Goal: Task Accomplishment & Management: Complete application form

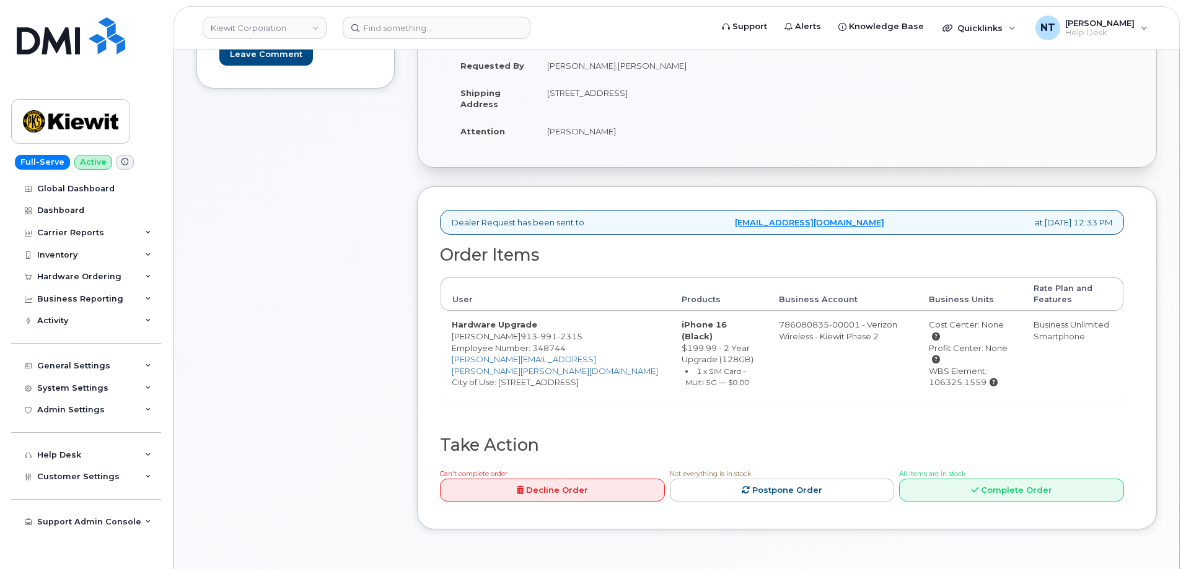
scroll to position [310, 0]
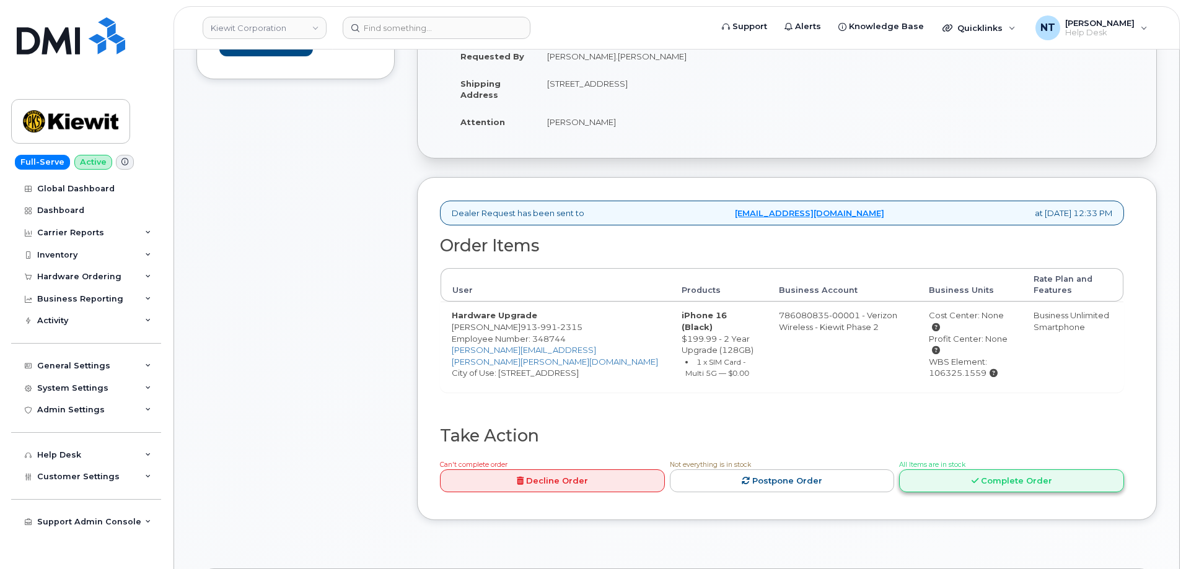
click at [1007, 471] on link "Complete Order" at bounding box center [1011, 481] width 225 height 23
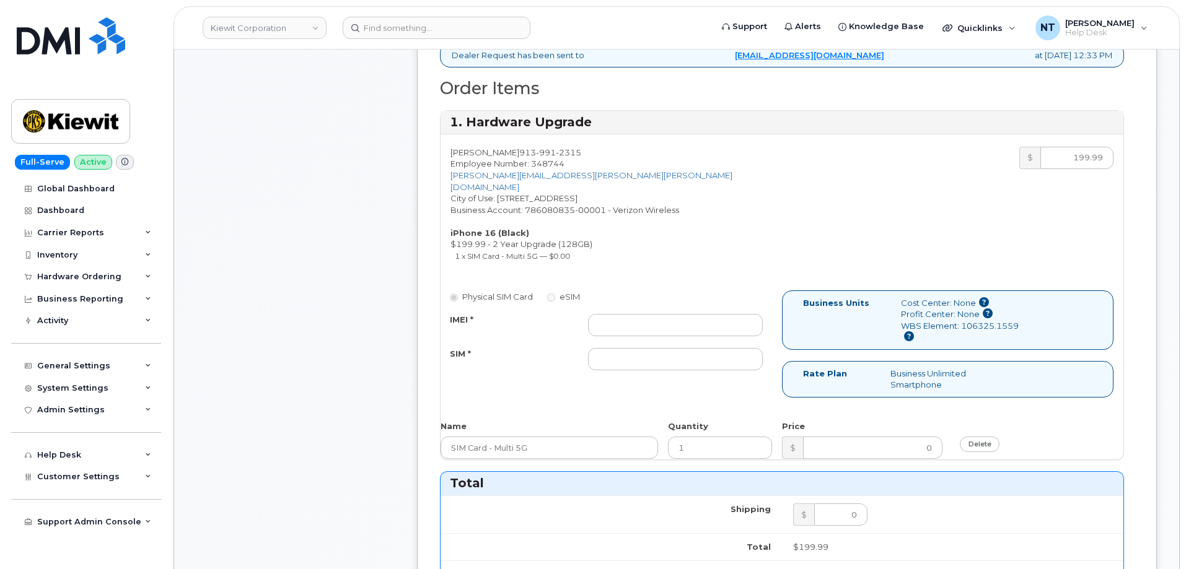
scroll to position [496, 0]
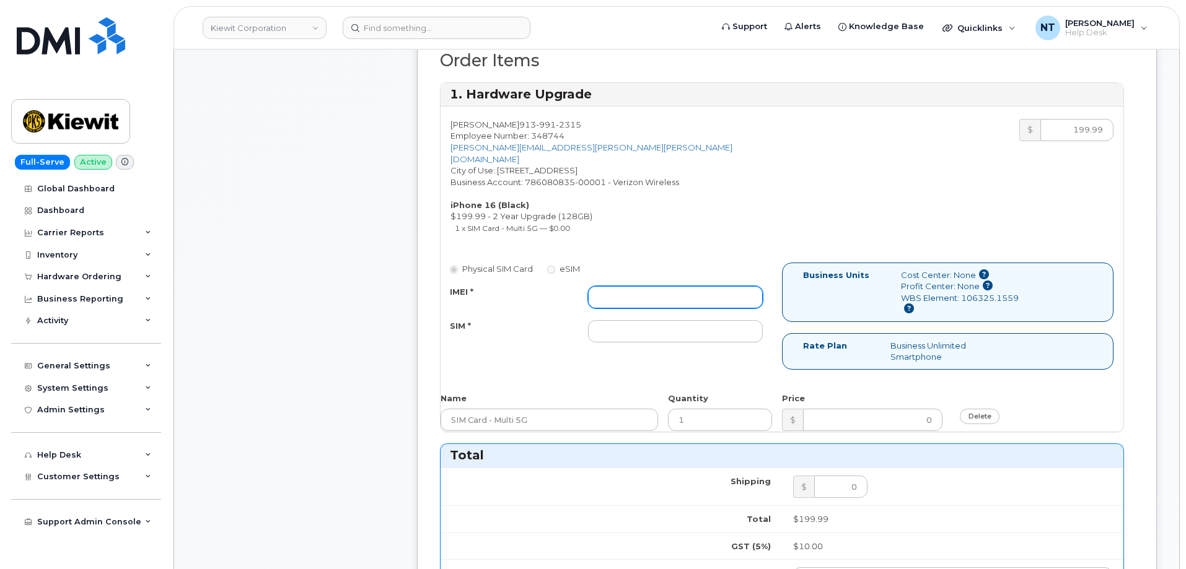
click at [640, 293] on input "IMEI *" at bounding box center [675, 297] width 175 height 22
paste input "356422162022517"
type input "356422162022517"
click at [658, 324] on input "SIM *" at bounding box center [675, 331] width 175 height 22
paste input "89049032007408885200215647885565"
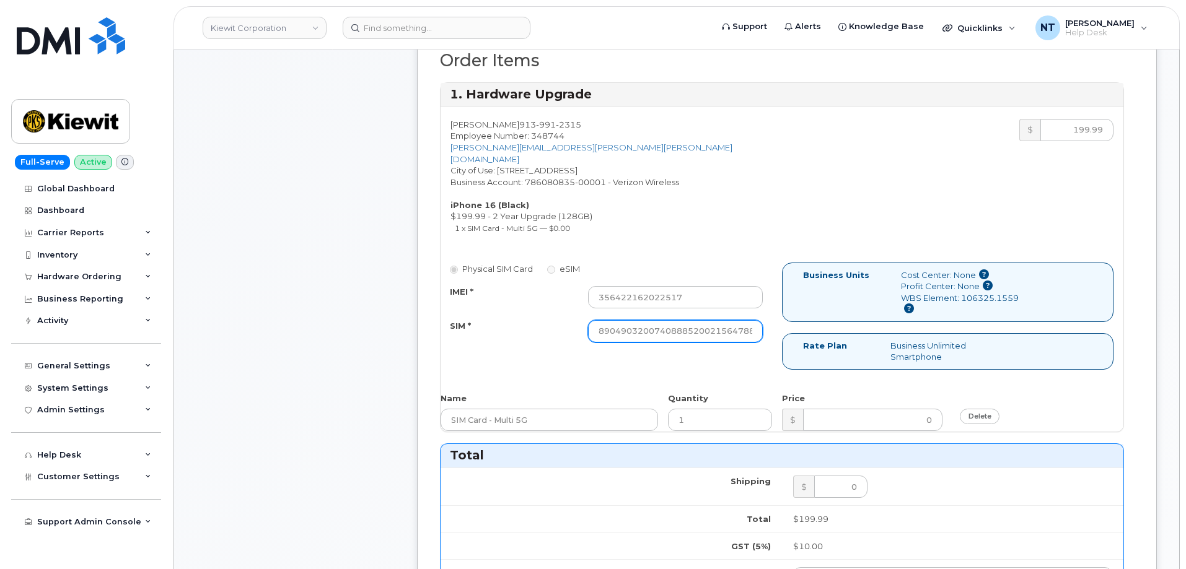
scroll to position [0, 24]
type input "89049032007408885200215647885565"
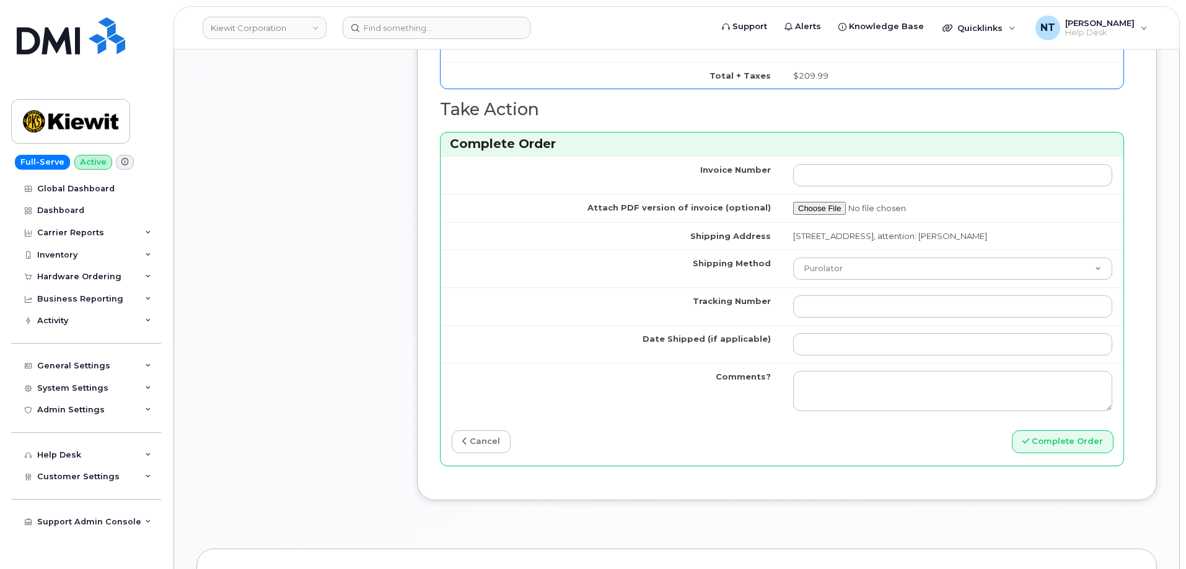
scroll to position [1053, 0]
click at [832, 256] on select "Purolator UPS FedEx Canada Post Courier Other Drop Off Pick Up" at bounding box center [952, 267] width 319 height 22
select select "FedEx"
click at [793, 256] on select "Purolator UPS FedEx Canada Post Courier Other Drop Off Pick Up" at bounding box center [952, 267] width 319 height 22
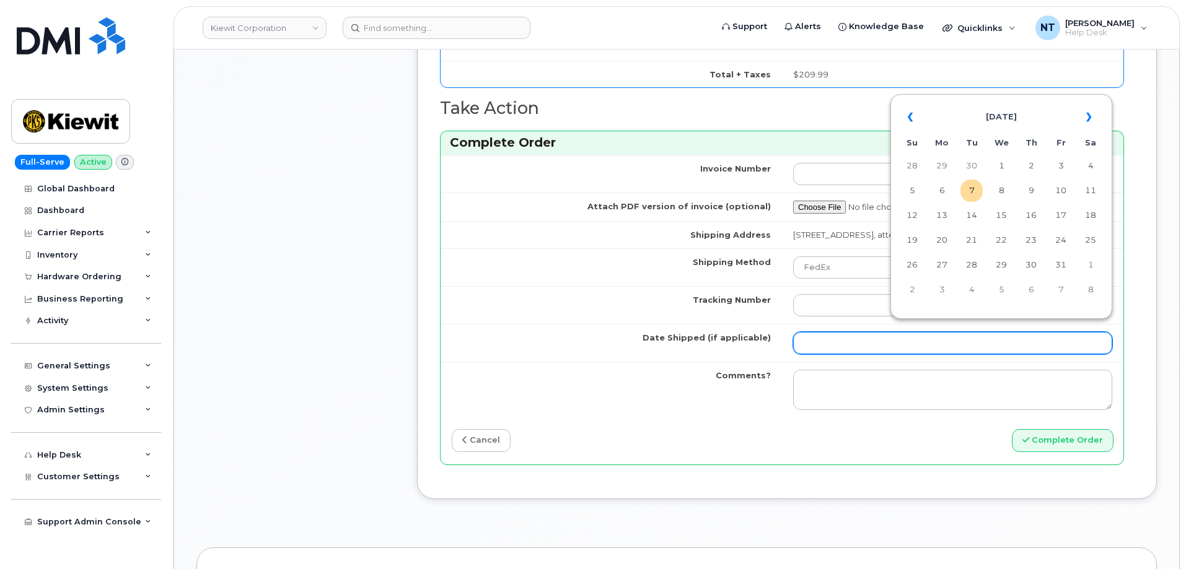
click at [834, 332] on input "Date Shipped (if applicable)" at bounding box center [952, 343] width 319 height 22
click at [965, 193] on td "7" at bounding box center [971, 191] width 22 height 22
type input "[DATE]"
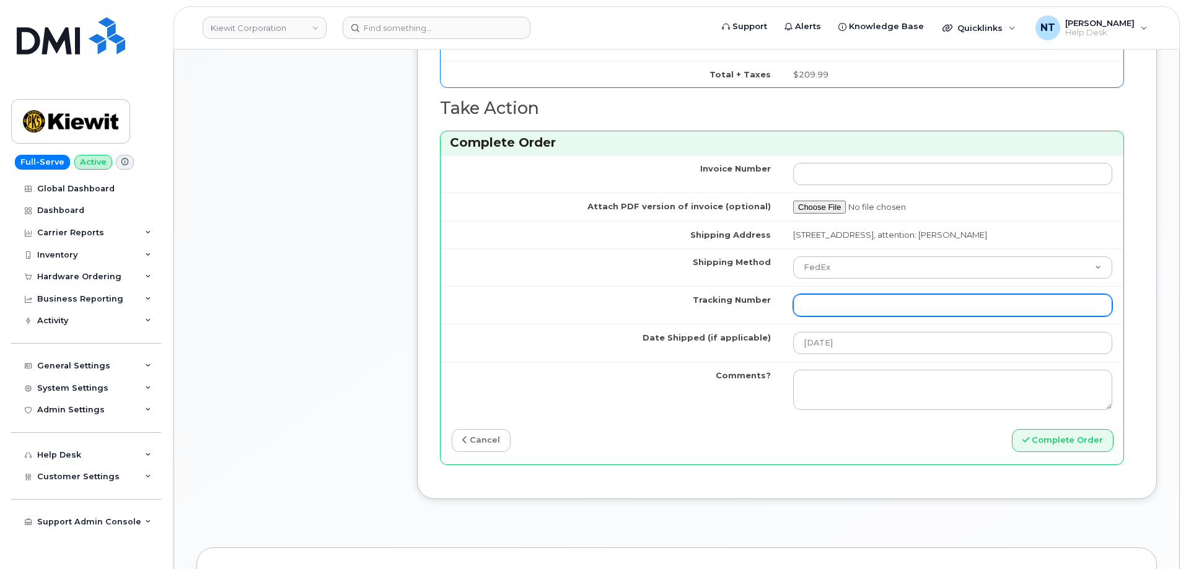
drag, startPoint x: 847, startPoint y: 301, endPoint x: 837, endPoint y: 302, distance: 10.0
click at [847, 301] on input "Tracking Number" at bounding box center [952, 305] width 319 height 22
paste input "444401122932"
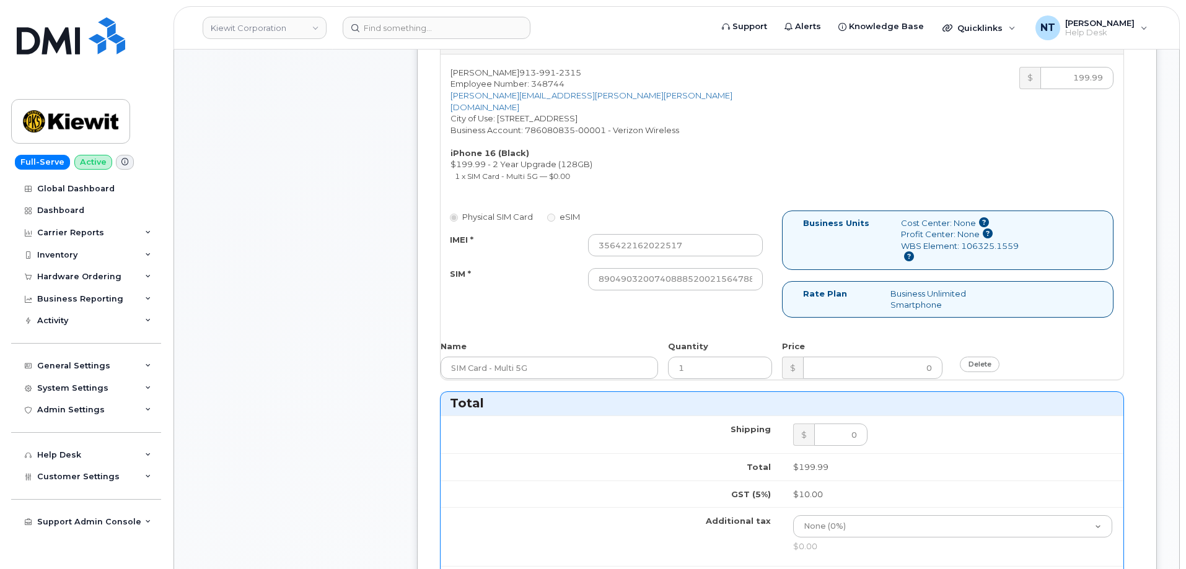
scroll to position [496, 0]
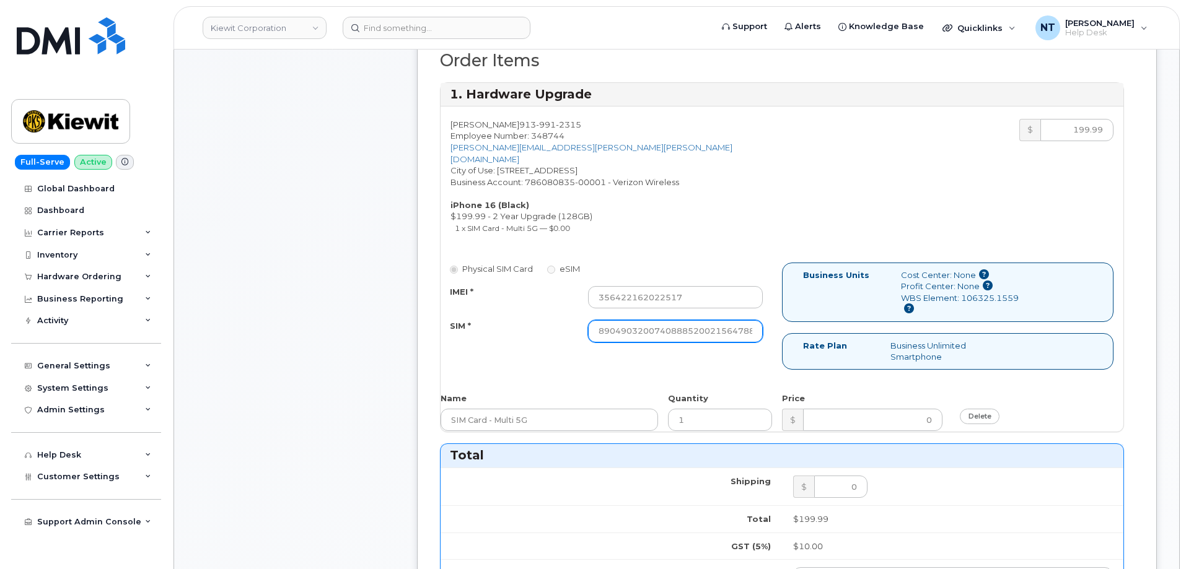
type input "444401122932"
drag, startPoint x: 725, startPoint y: 328, endPoint x: 793, endPoint y: 337, distance: 68.7
click at [793, 337] on div "Physical SIM Card eSIM IMEI * 356422162022517 SIM * 890490320074088852002156478…" at bounding box center [781, 322] width 683 height 118
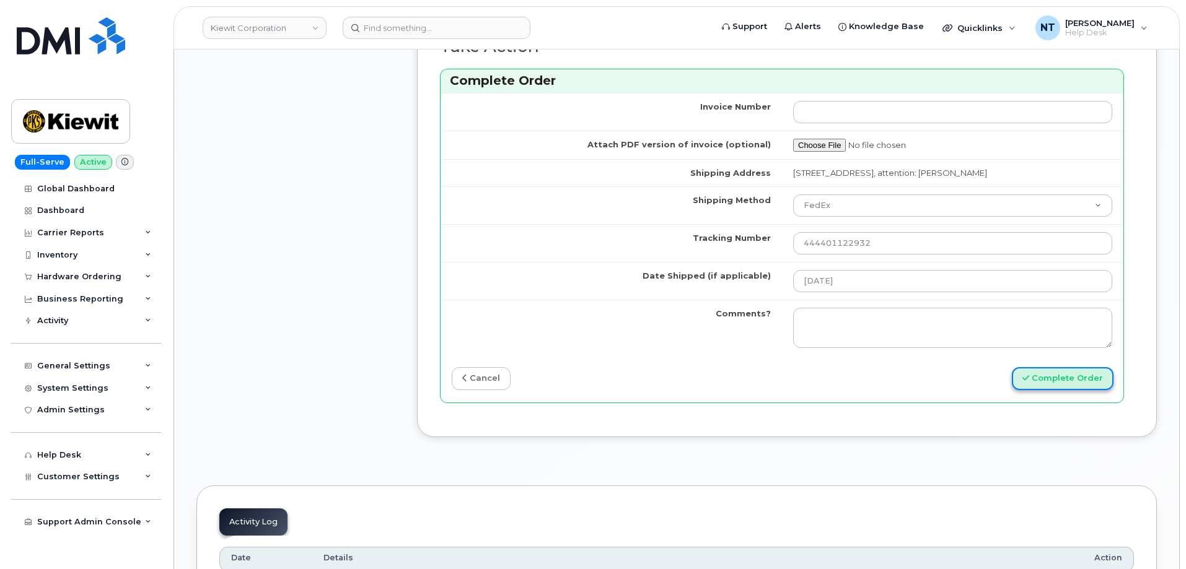
scroll to position [0, 0]
click at [1063, 367] on button "Complete Order" at bounding box center [1063, 378] width 102 height 23
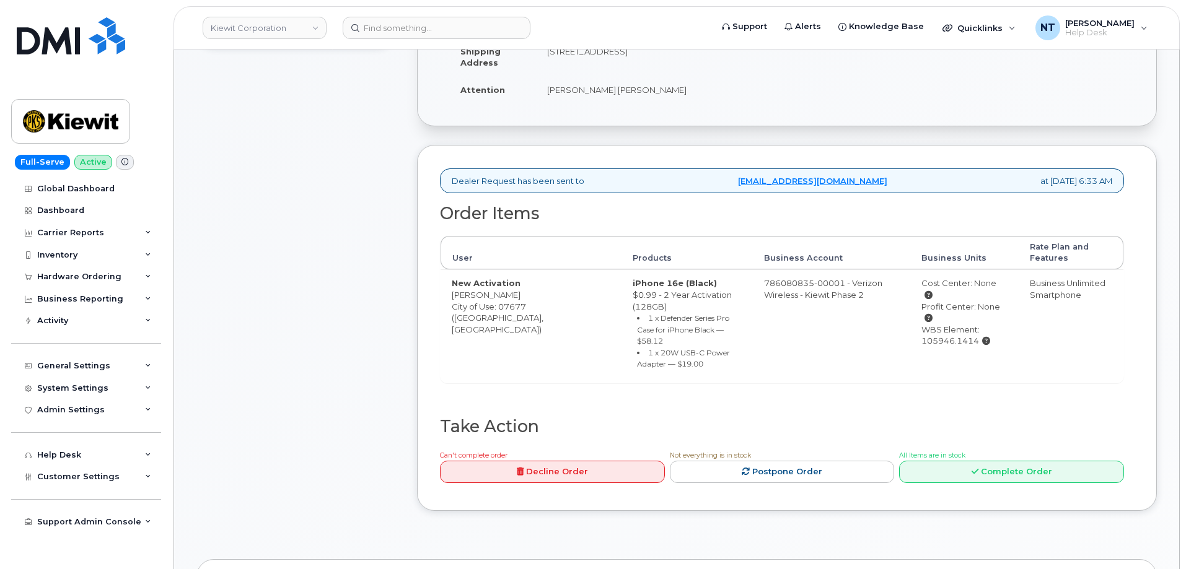
scroll to position [372, 0]
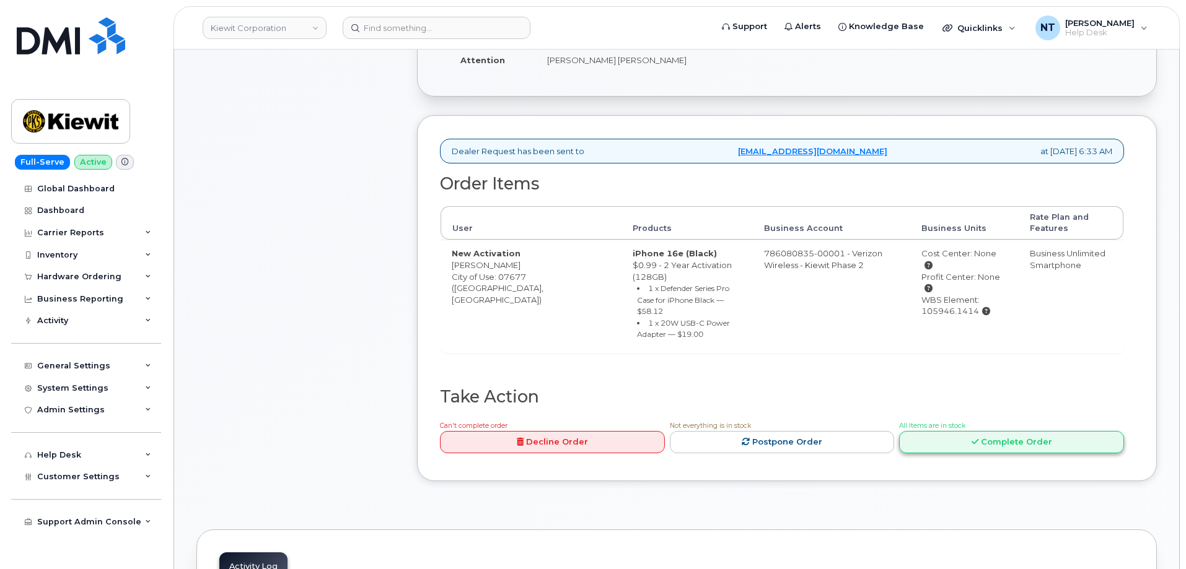
click at [971, 434] on link "Complete Order" at bounding box center [1011, 442] width 225 height 23
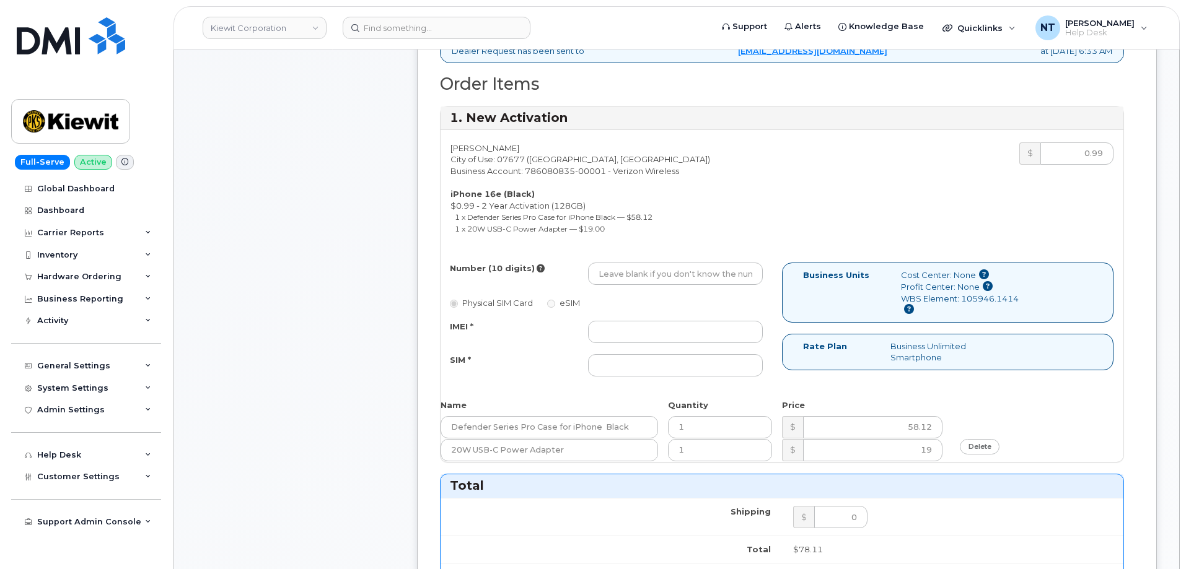
scroll to position [496, 0]
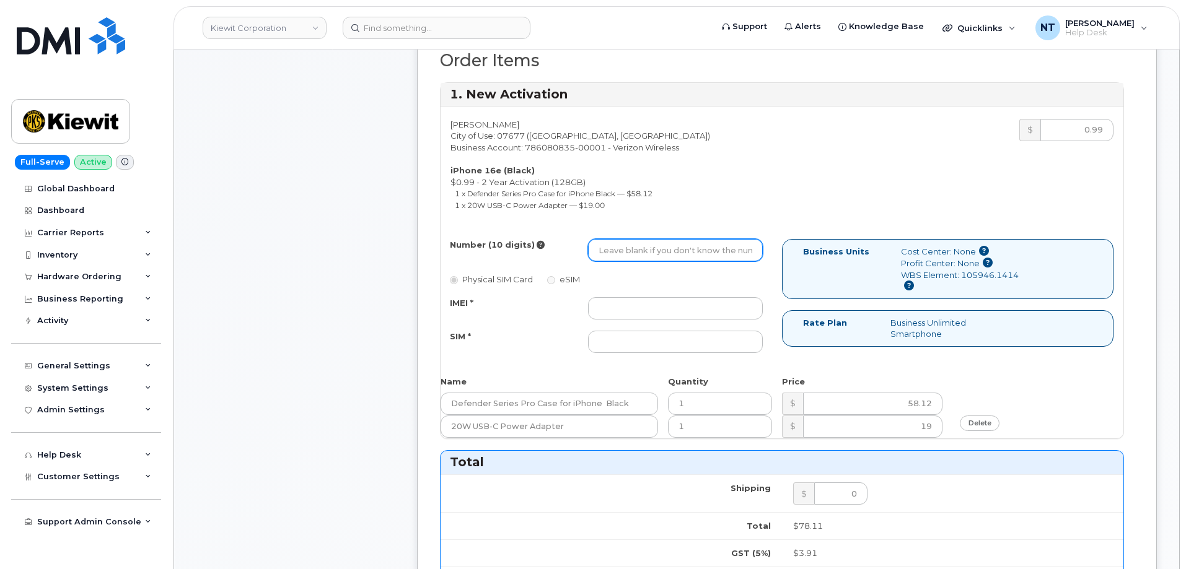
click at [664, 244] on input "Number (10 digits)" at bounding box center [675, 250] width 175 height 22
paste input "551-217-5351"
click at [637, 256] on input "551-217-5351" at bounding box center [675, 250] width 175 height 22
click at [596, 255] on input "5512175351" at bounding box center [675, 250] width 175 height 22
drag, startPoint x: 614, startPoint y: 258, endPoint x: 631, endPoint y: 258, distance: 16.7
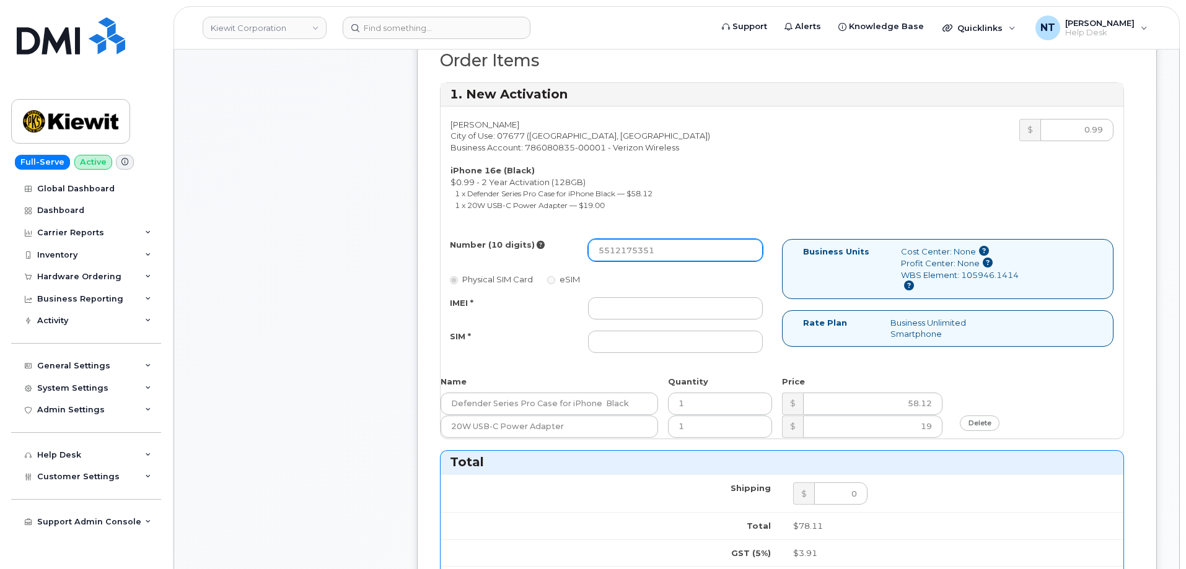
click at [631, 258] on input "5512175351" at bounding box center [675, 250] width 175 height 22
type input "5512175351"
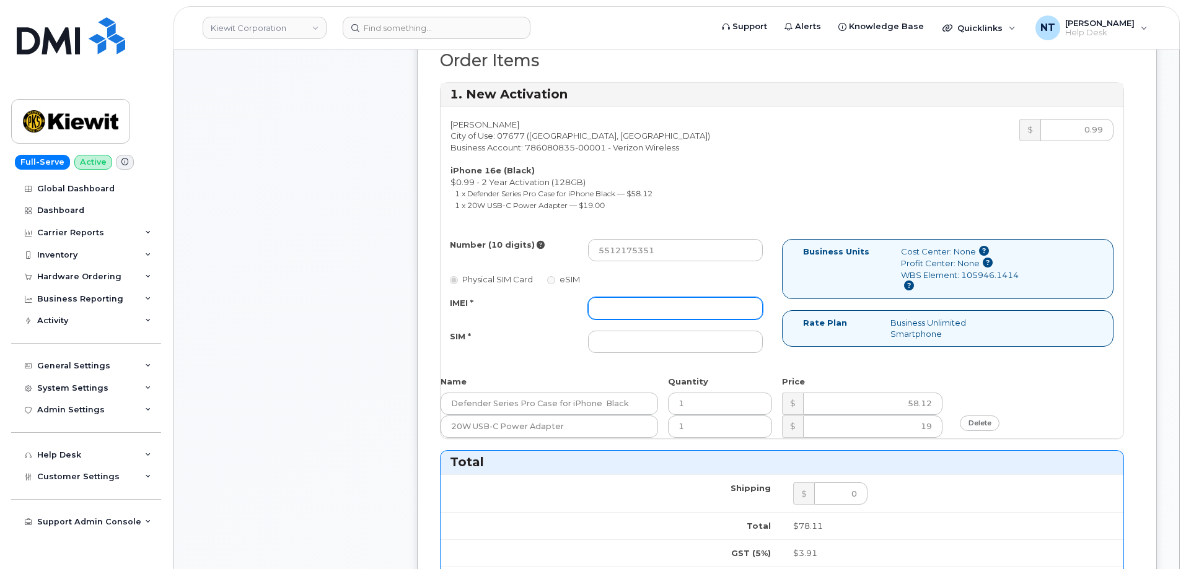
click at [640, 310] on input "IMEI *" at bounding box center [675, 308] width 175 height 22
paste input "353234881772469"
type input "353234881772469"
click at [670, 342] on input "SIM *" at bounding box center [675, 342] width 175 height 22
paste input "89043052010008889625015524189644"
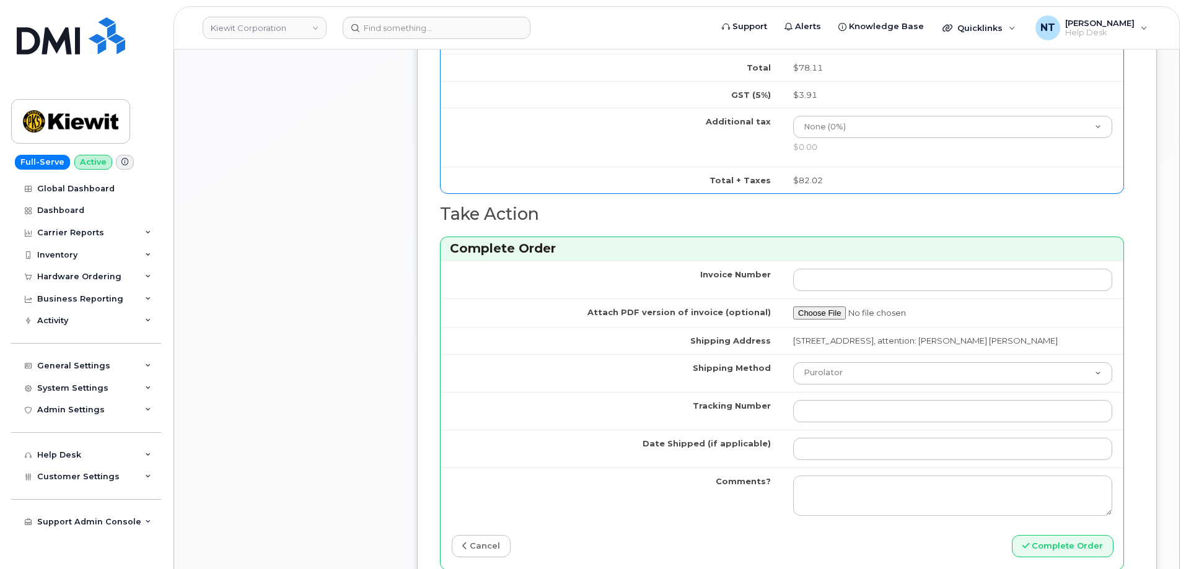
scroll to position [1115, 0]
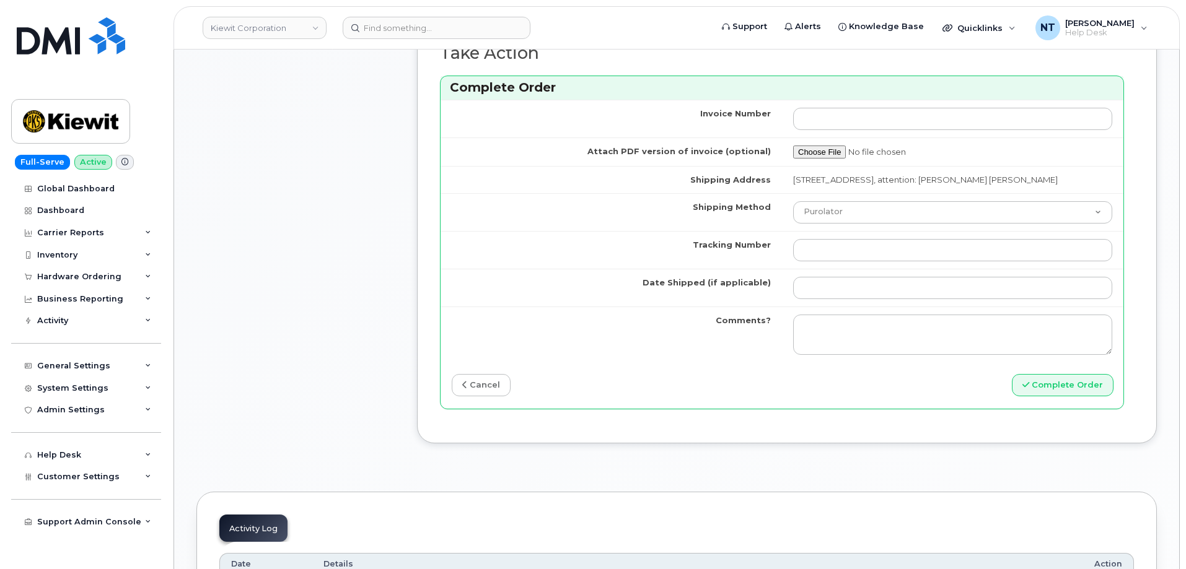
type input "89043052010008889625015524189644"
click at [841, 231] on td "Purolator UPS FedEx Canada Post Courier Other Drop Off Pick Up" at bounding box center [952, 212] width 341 height 38
click at [846, 224] on select "Purolator UPS FedEx Canada Post Courier Other Drop Off Pick Up" at bounding box center [952, 212] width 319 height 22
select select "FedEx"
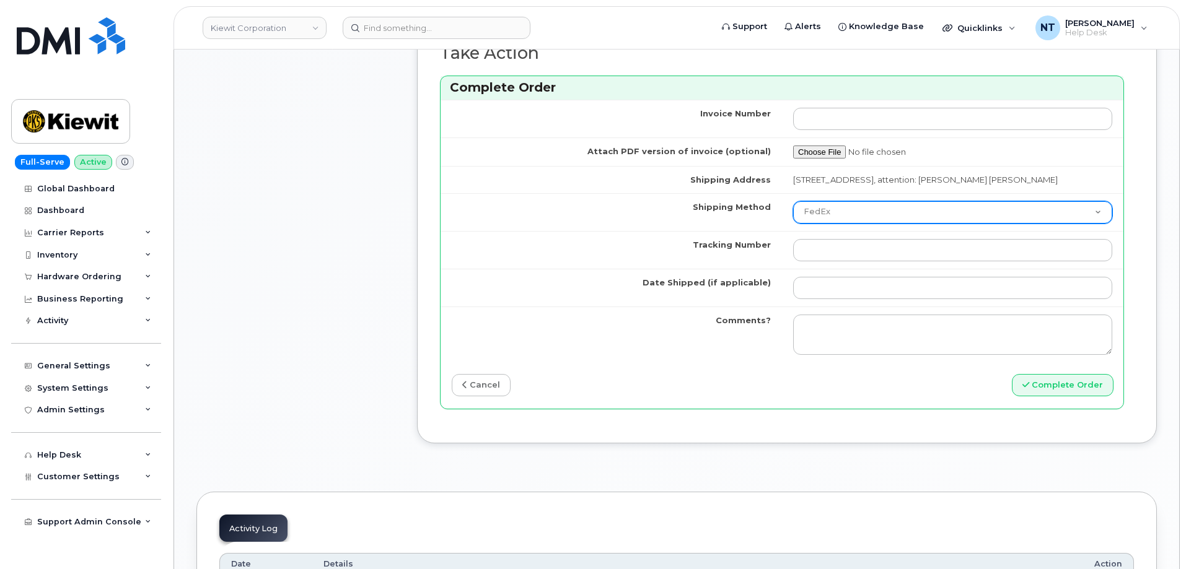
click at [793, 212] on select "Purolator UPS FedEx Canada Post Courier Other Drop Off Pick Up" at bounding box center [952, 212] width 319 height 22
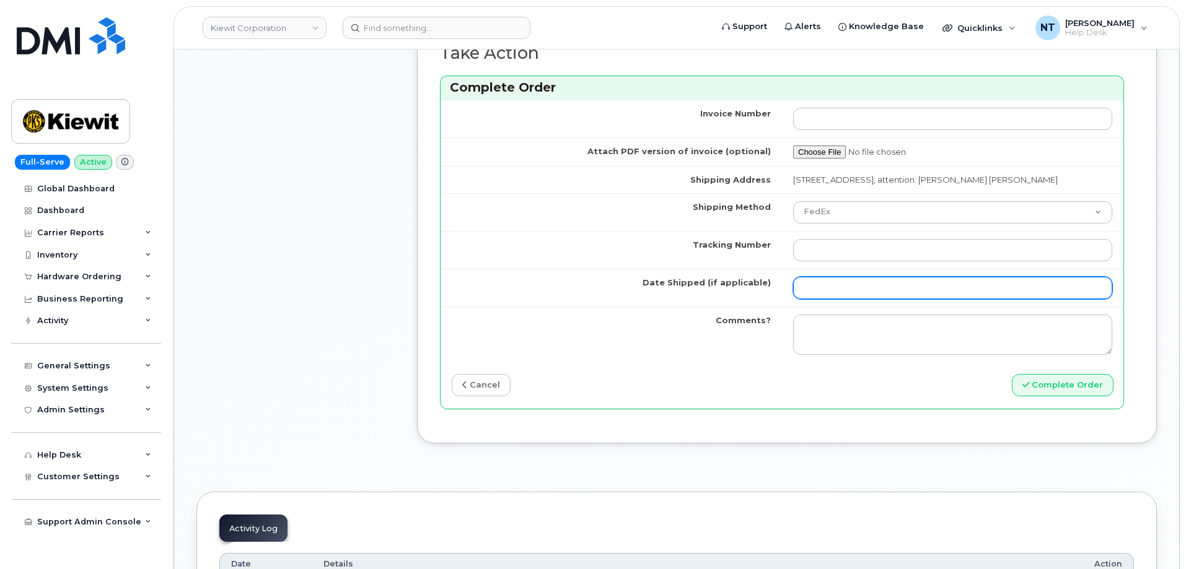
click at [827, 299] on input "Date Shipped (if applicable)" at bounding box center [952, 288] width 319 height 22
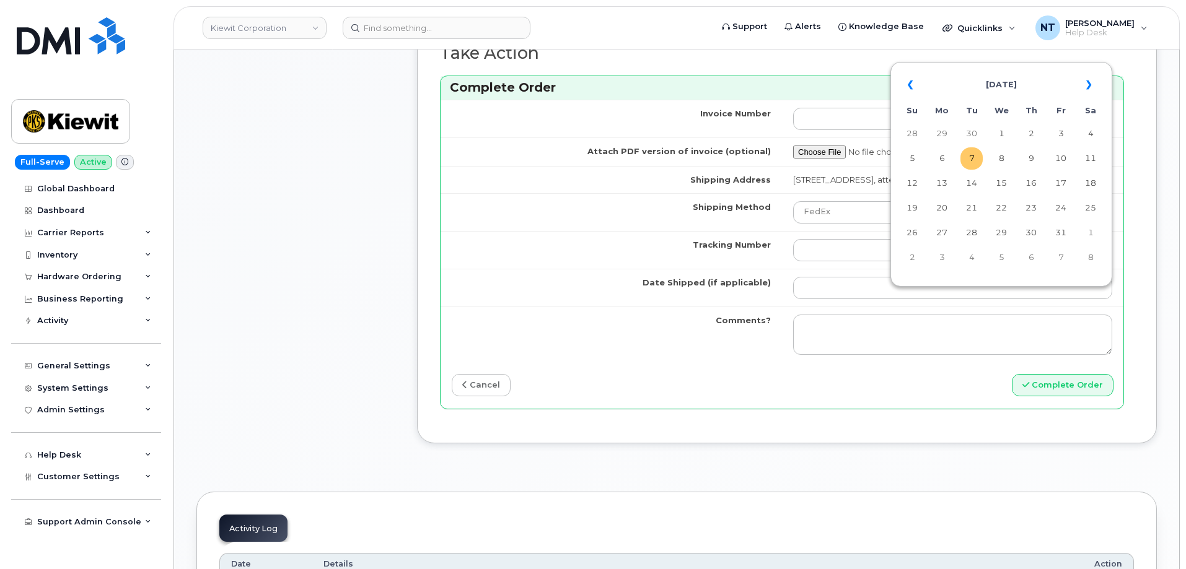
click at [966, 164] on td "7" at bounding box center [971, 158] width 22 height 22
type input "[DATE]"
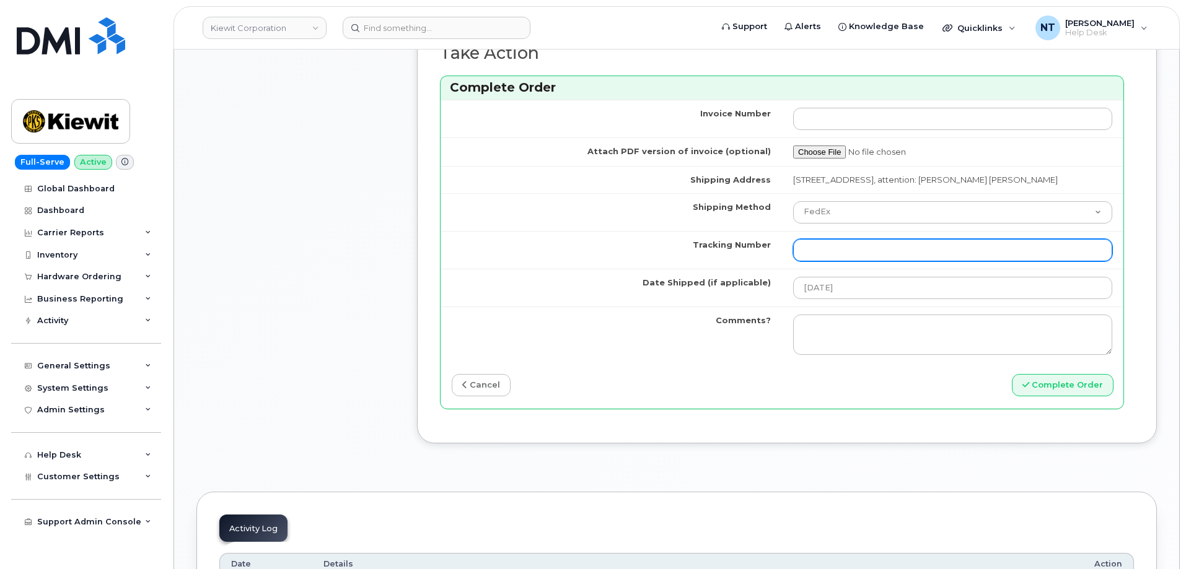
click at [832, 261] on input "Tracking Number" at bounding box center [952, 250] width 319 height 22
paste input "444401122954"
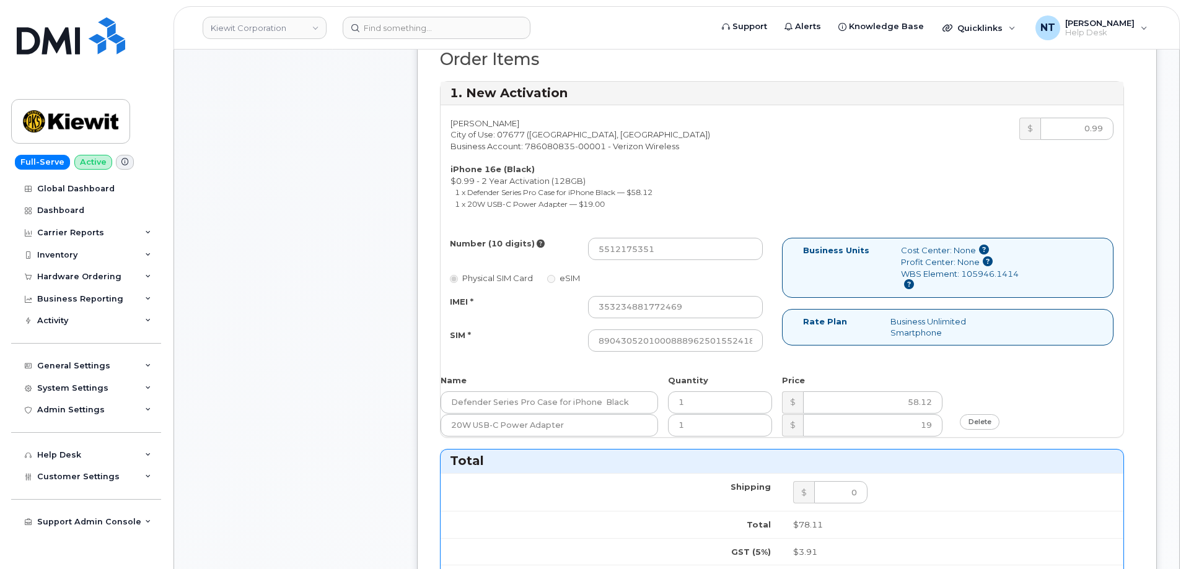
scroll to position [496, 0]
type input "444401122954"
drag, startPoint x: 728, startPoint y: 344, endPoint x: 803, endPoint y: 353, distance: 74.9
click at [803, 353] on div "Number (10 digits) 5512175351 Physical SIM Card eSIM IMEI * 353234881772469 SIM…" at bounding box center [781, 301] width 683 height 125
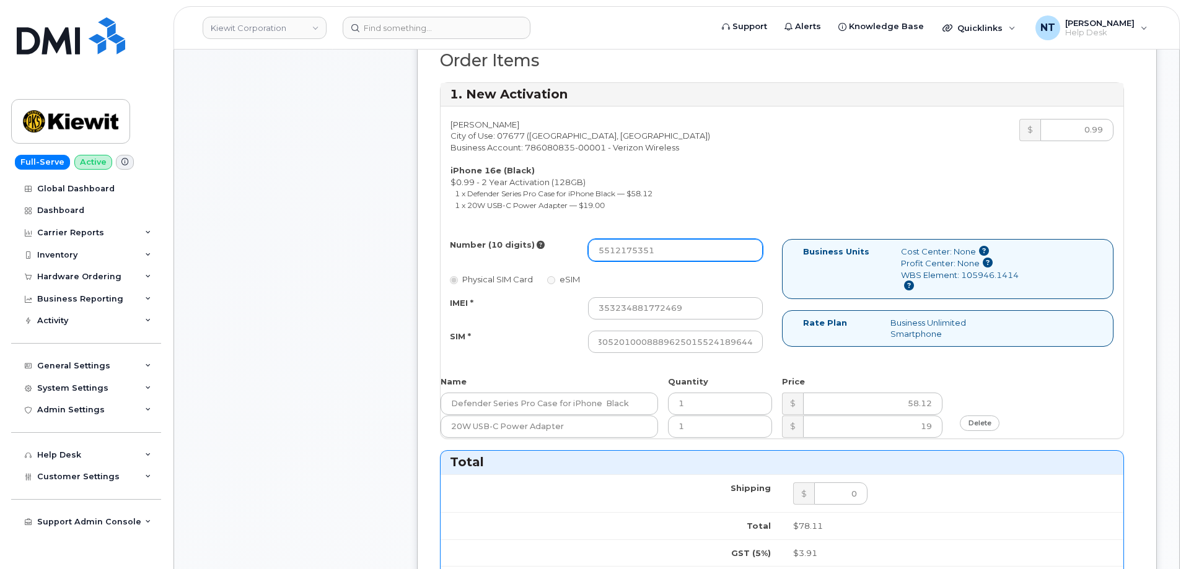
scroll to position [0, 0]
drag, startPoint x: 618, startPoint y: 255, endPoint x: 632, endPoint y: 257, distance: 15.1
click at [632, 257] on input "5512175351" at bounding box center [675, 250] width 175 height 22
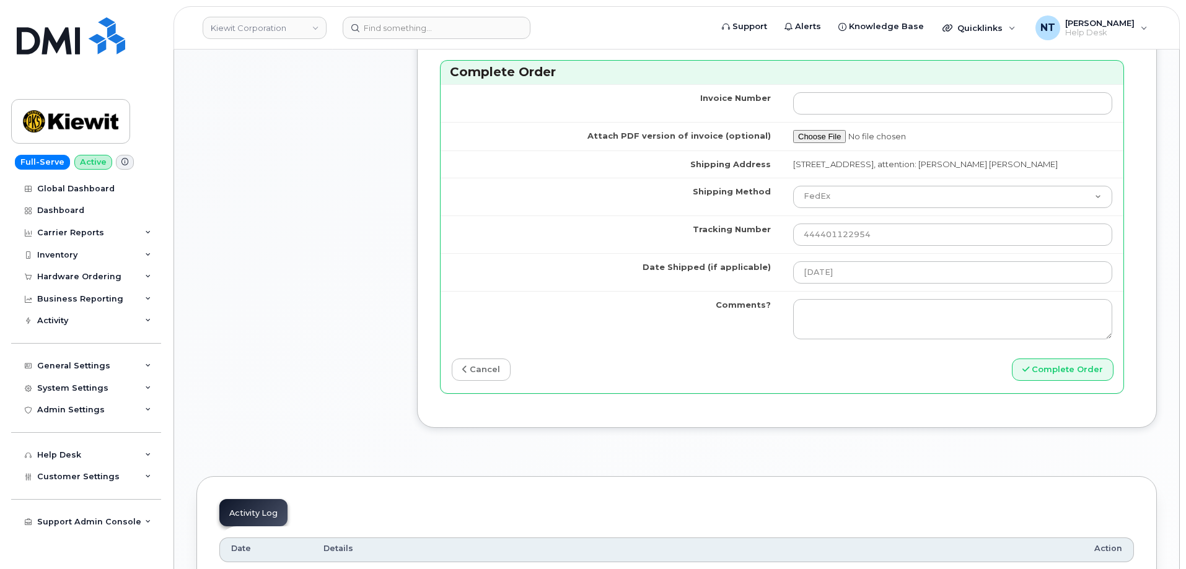
scroll to position [1177, 0]
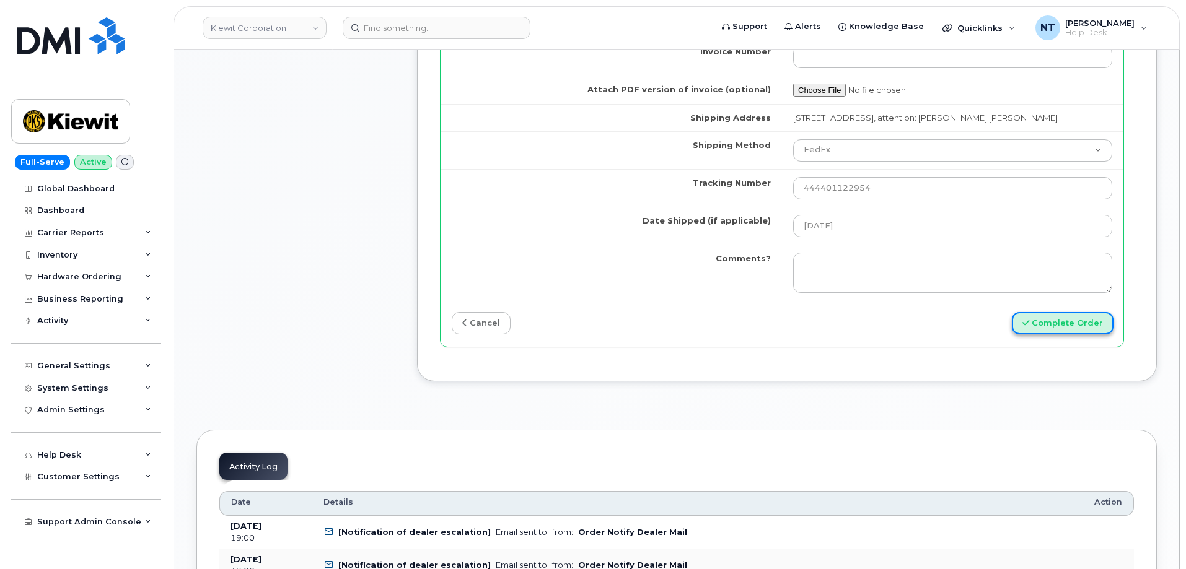
click at [1062, 335] on button "Complete Order" at bounding box center [1063, 323] width 102 height 23
